Goal: Information Seeking & Learning: Learn about a topic

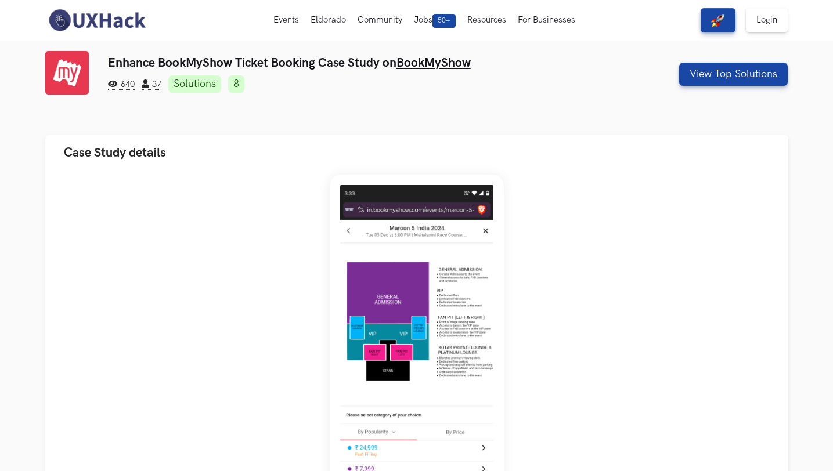
click at [197, 81] on link "Solutions" at bounding box center [194, 83] width 53 height 17
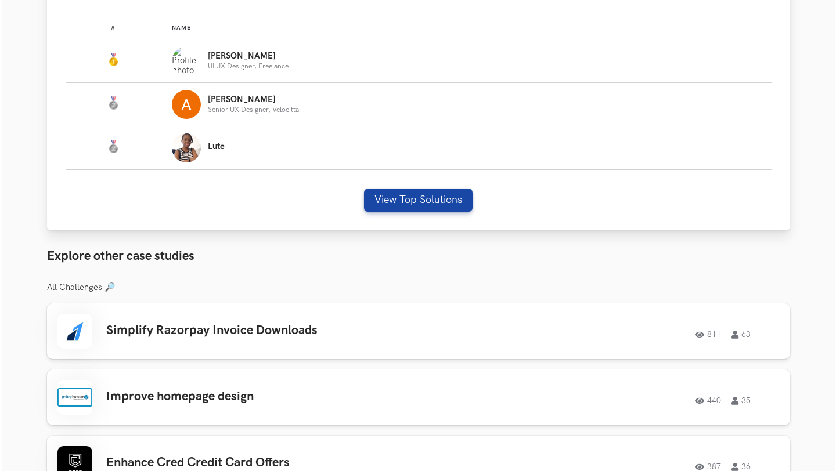
scroll to position [754, 0]
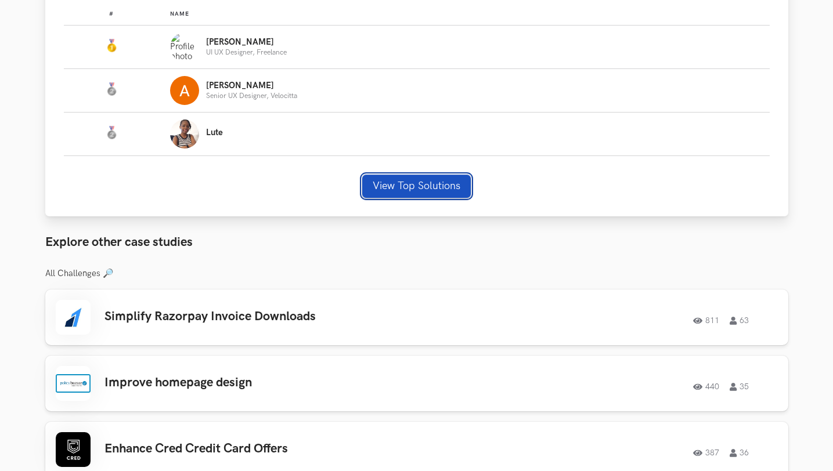
click at [388, 189] on button "View Top Solutions" at bounding box center [416, 186] width 109 height 23
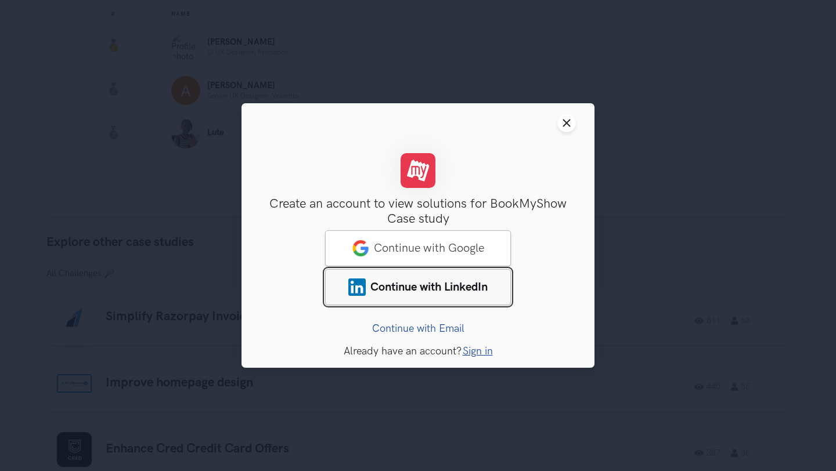
click at [444, 287] on span "Continue with LinkedIn" at bounding box center [428, 287] width 117 height 14
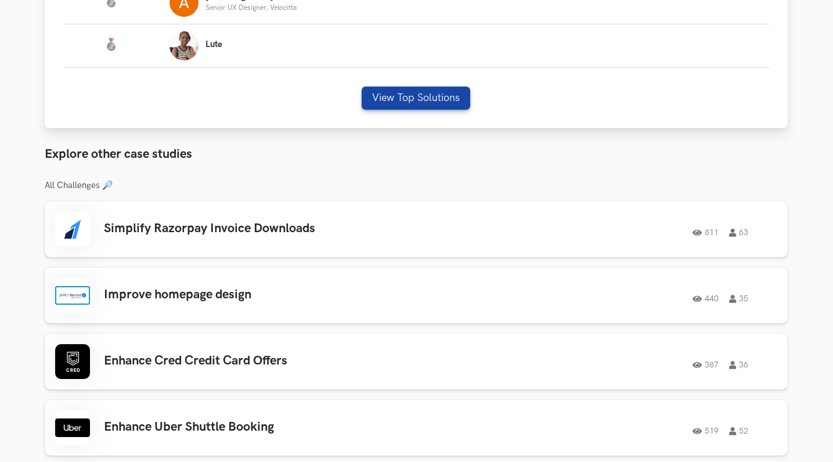
scroll to position [844, 1]
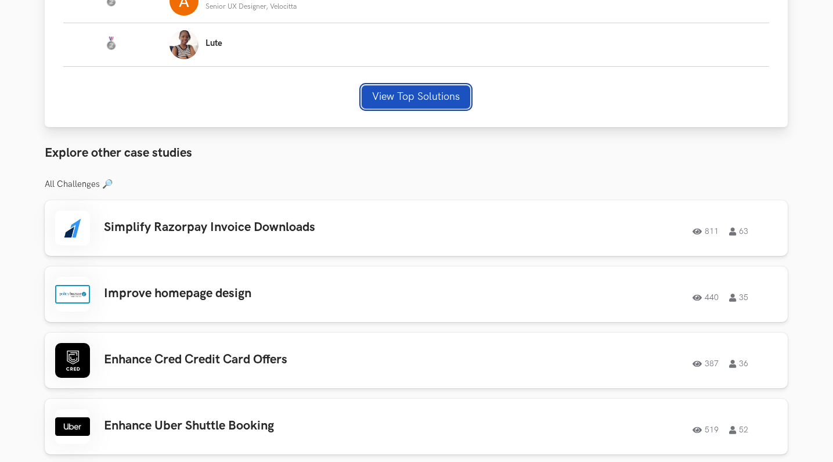
click at [425, 100] on button "View Top Solutions" at bounding box center [416, 96] width 109 height 23
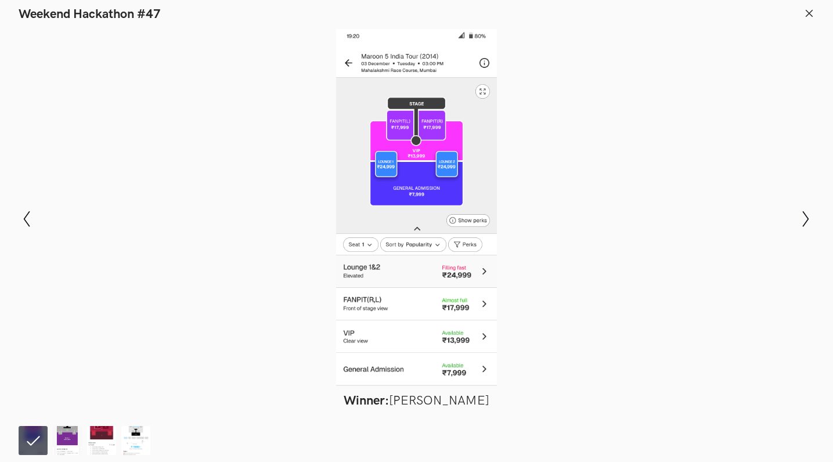
scroll to position [1035, 1]
click at [72, 435] on img at bounding box center [67, 440] width 29 height 29
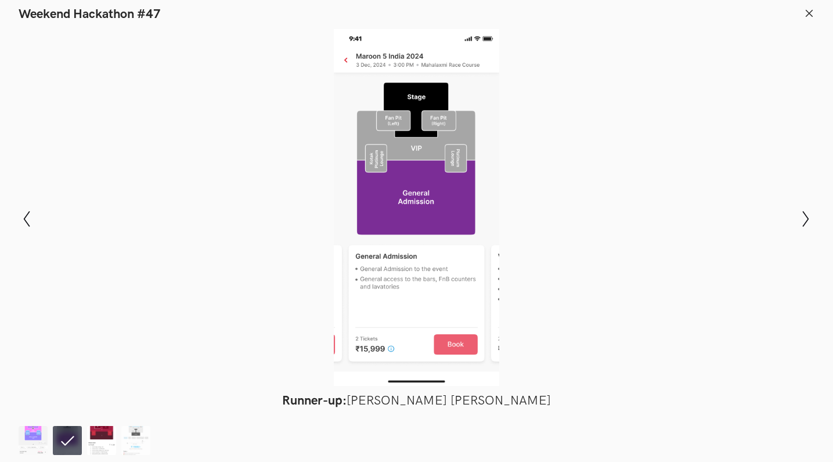
click at [104, 437] on img at bounding box center [101, 440] width 29 height 29
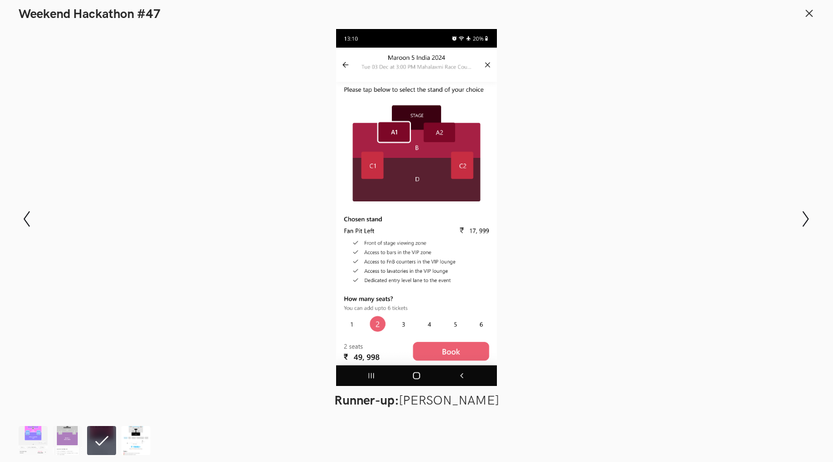
click at [134, 454] on img at bounding box center [135, 440] width 29 height 29
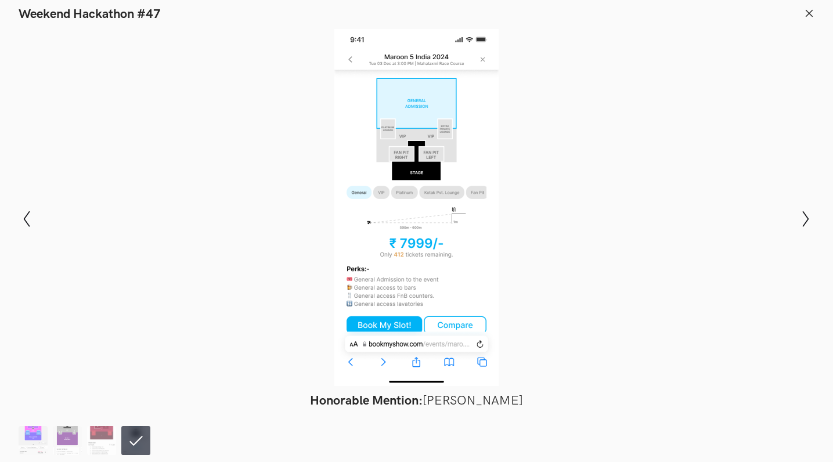
scroll to position [1272, 1]
click at [807, 219] on icon "Show next slide" at bounding box center [806, 219] width 17 height 17
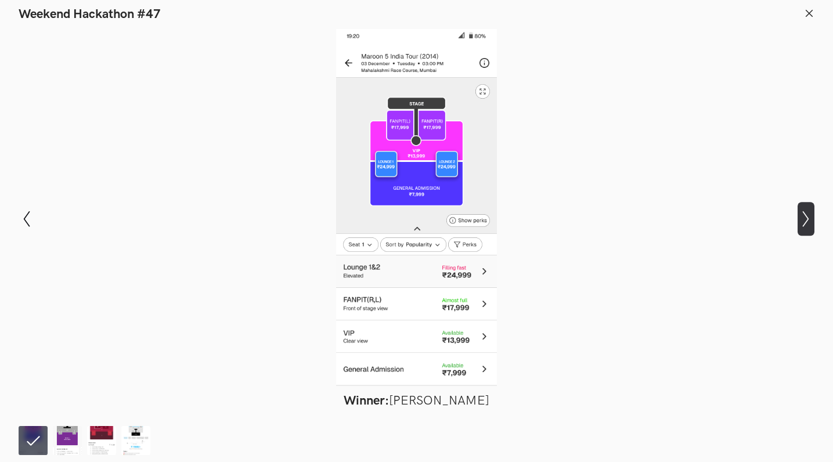
click at [807, 219] on icon "Show next slide" at bounding box center [806, 219] width 17 height 17
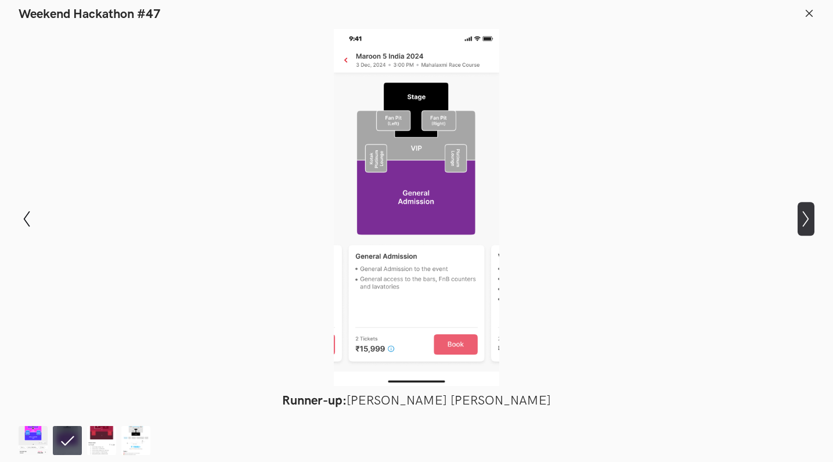
click at [807, 219] on icon "Show next slide" at bounding box center [806, 219] width 17 height 17
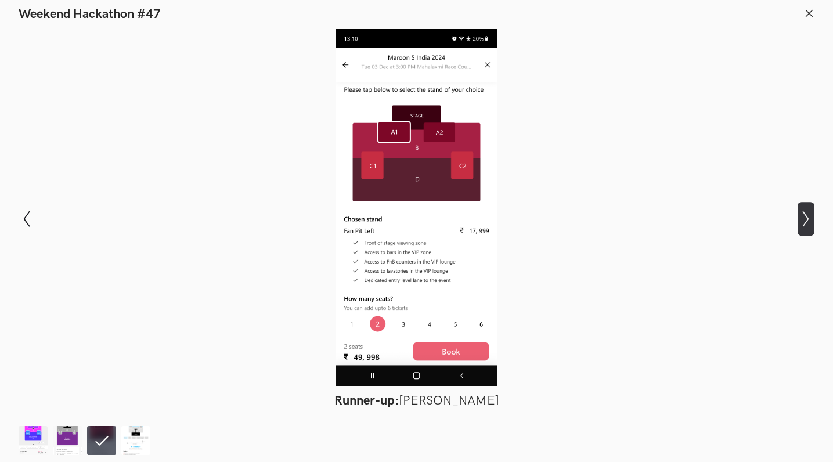
click at [807, 219] on icon "Show next slide" at bounding box center [806, 219] width 17 height 17
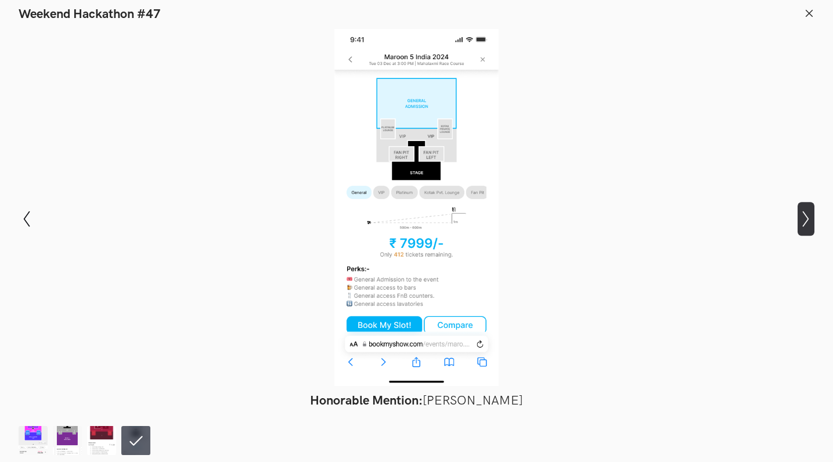
click at [807, 219] on icon "Show next slide" at bounding box center [806, 219] width 17 height 17
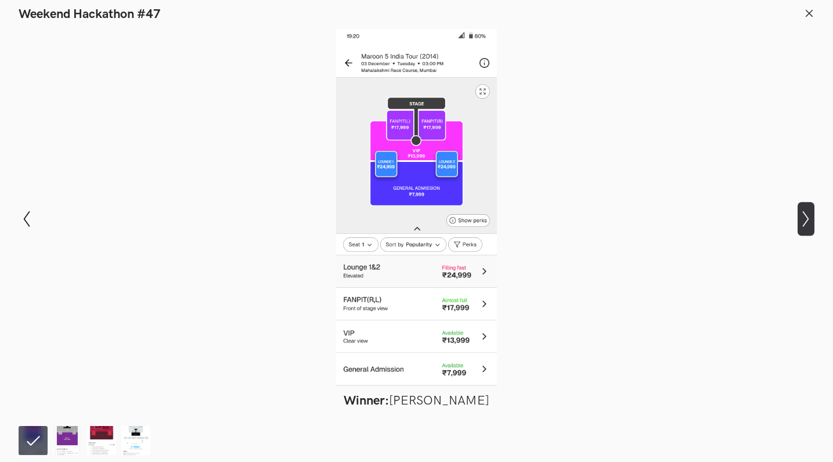
click at [807, 219] on icon "Show next slide" at bounding box center [806, 219] width 17 height 17
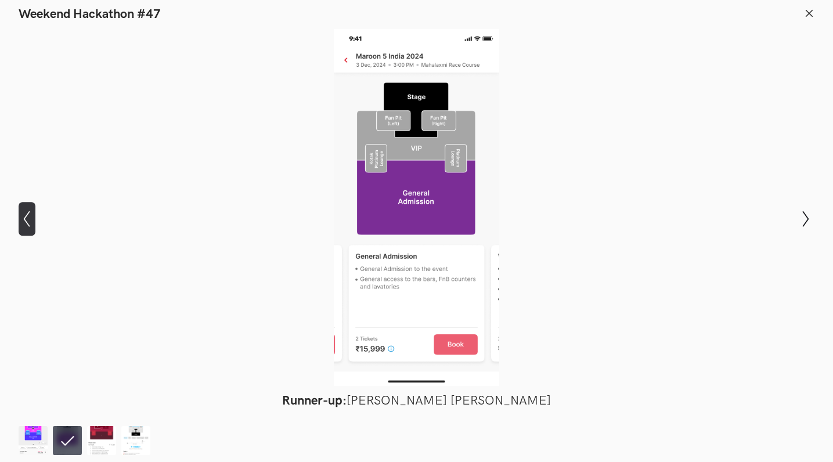
click at [26, 207] on button "Show previous slide" at bounding box center [27, 219] width 17 height 34
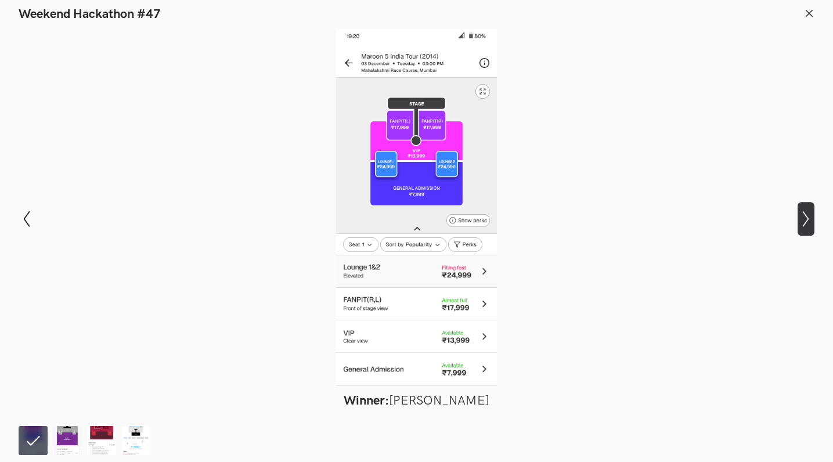
click at [807, 220] on icon at bounding box center [806, 219] width 6 height 16
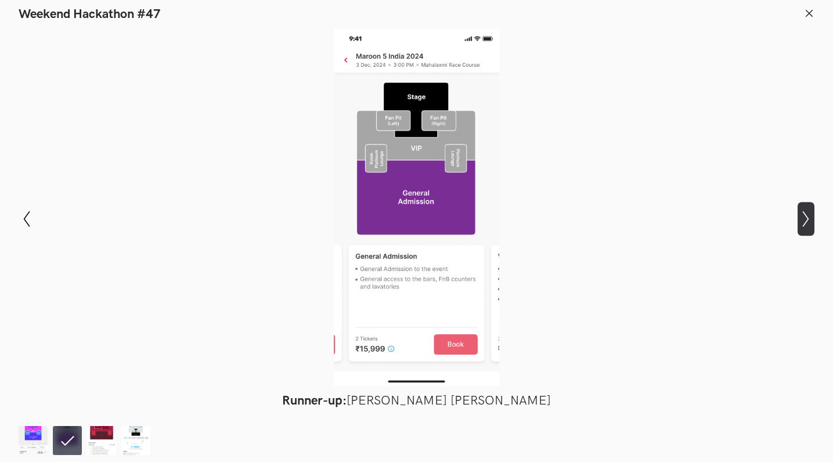
click at [812, 215] on icon "Show next slide" at bounding box center [806, 219] width 17 height 17
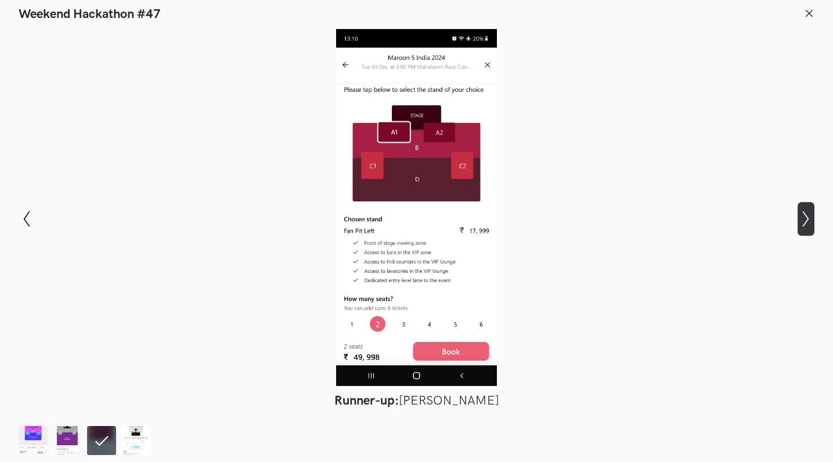
click at [801, 226] on icon "Show next slide" at bounding box center [806, 219] width 17 height 17
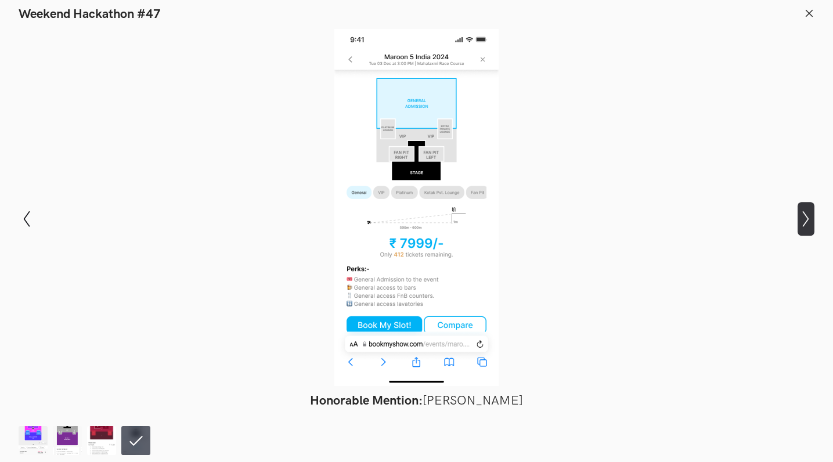
click at [801, 226] on icon "Show next slide" at bounding box center [806, 219] width 17 height 17
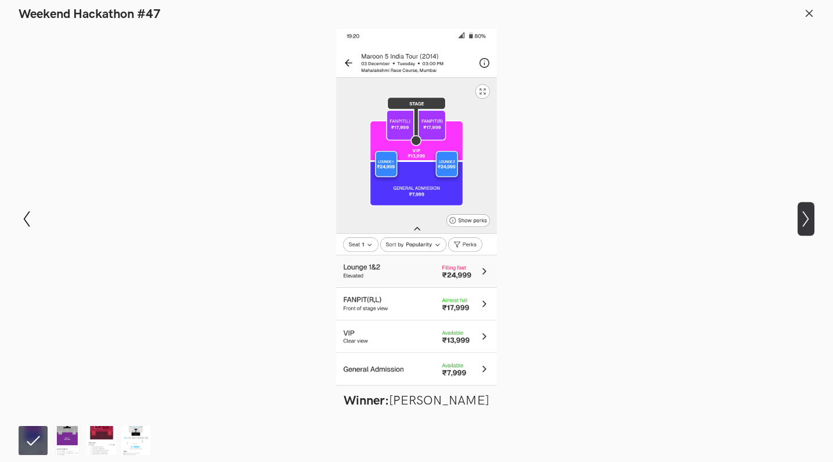
click at [809, 221] on icon "Show next slide" at bounding box center [806, 219] width 17 height 17
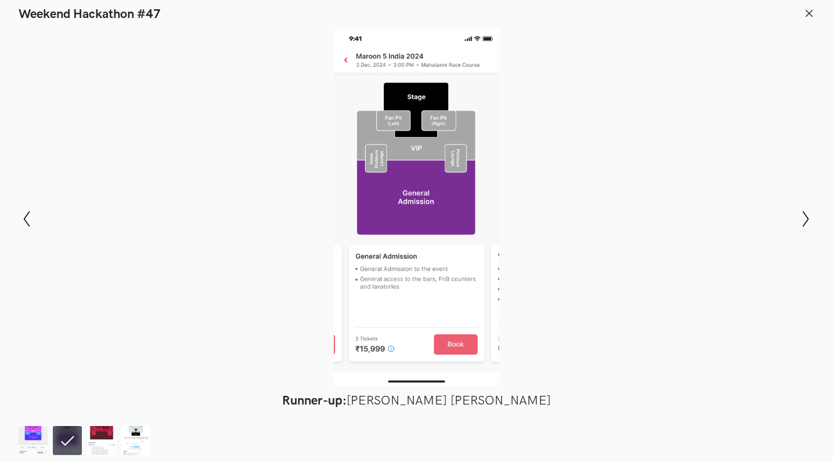
click at [815, 210] on div "Modal Gallery Slideshow Winner: [PERSON_NAME] Runner-up: [PERSON_NAME] [PERSON_…" at bounding box center [416, 219] width 833 height 394
click at [805, 225] on icon "Show next slide" at bounding box center [806, 219] width 17 height 17
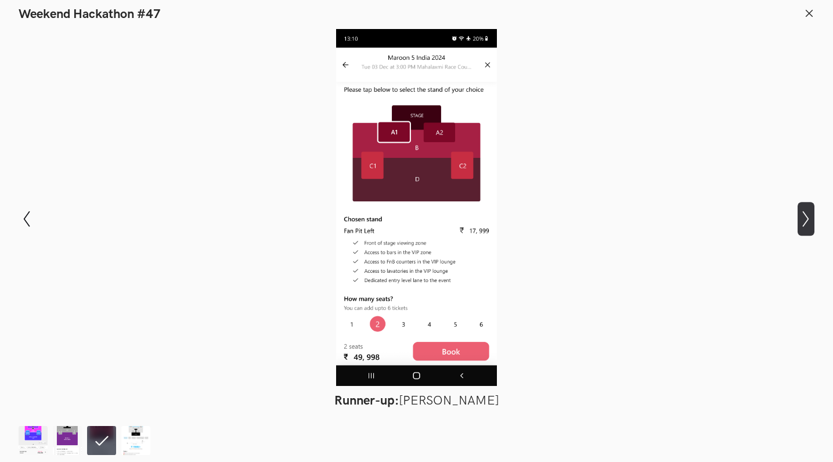
click at [810, 226] on icon "Show next slide" at bounding box center [806, 219] width 17 height 17
